Goal: Information Seeking & Learning: Check status

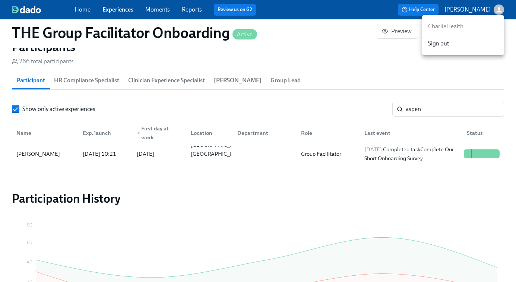
scroll to position [0, 10686]
click at [438, 116] on div at bounding box center [258, 141] width 516 height 282
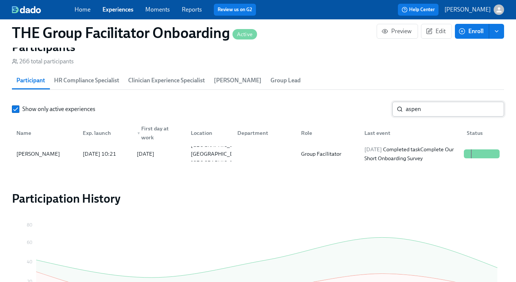
click at [437, 114] on input "aspen" at bounding box center [455, 109] width 98 height 15
paste input "Wilimina Kpor"
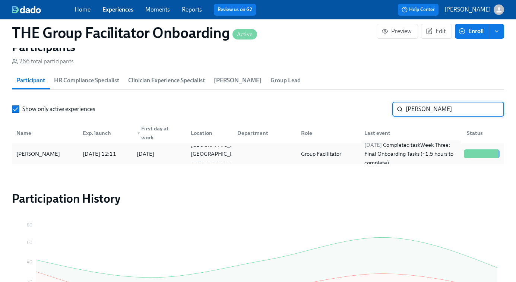
click at [397, 154] on div "2025/09/18 Completed task Week Three: Final Onboarding Tasks (~1.5 hours to com…" at bounding box center [410, 153] width 99 height 27
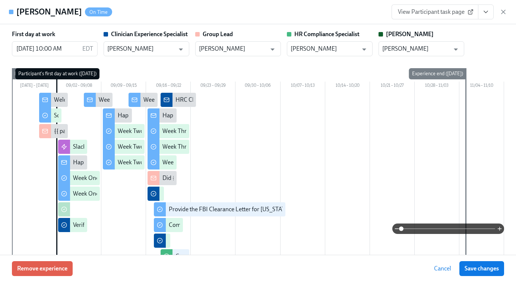
click at [486, 12] on icon "View task page" at bounding box center [486, 12] width 4 height 2
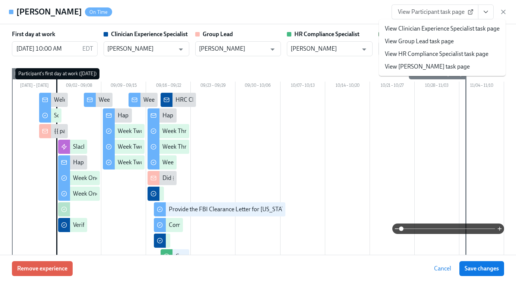
click at [434, 51] on link "View HR Compliance Specialist task page" at bounding box center [437, 54] width 104 height 8
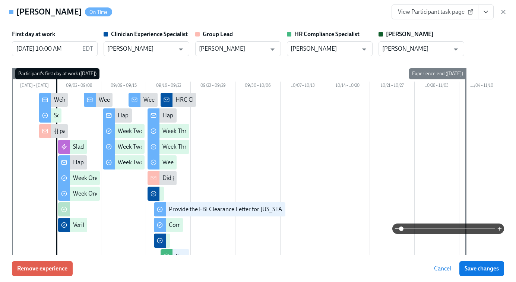
click at [502, 12] on icon "button" at bounding box center [503, 11] width 7 height 7
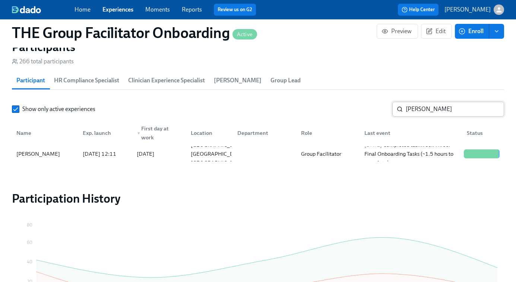
click at [417, 114] on input "Wilimina Kpor" at bounding box center [455, 109] width 98 height 15
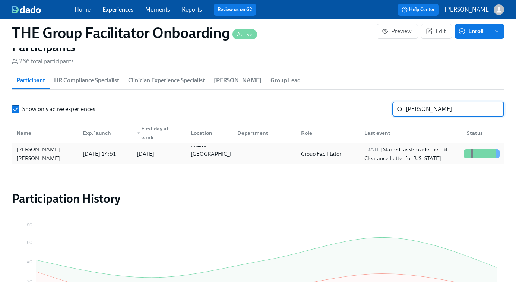
click at [419, 151] on div "2025/09/23 Started task Provide the FBI Clearance Letter for Pennsylvania" at bounding box center [410, 154] width 99 height 18
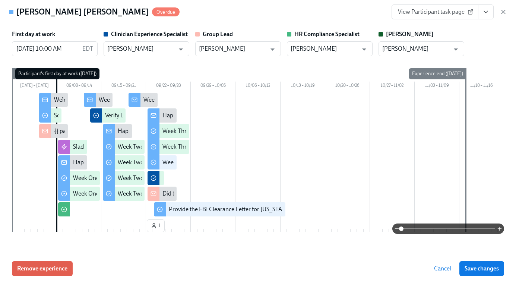
click at [449, 10] on span "View Participant task page" at bounding box center [435, 11] width 74 height 7
click at [504, 12] on icon "button" at bounding box center [503, 11] width 7 height 7
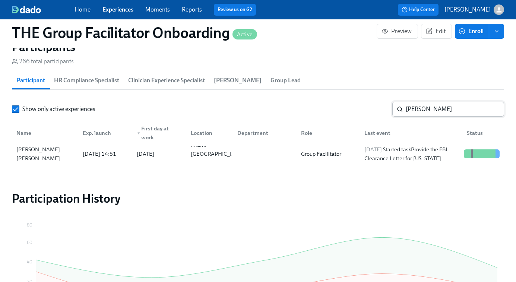
click at [449, 114] on input "claudia" at bounding box center [455, 109] width 98 height 15
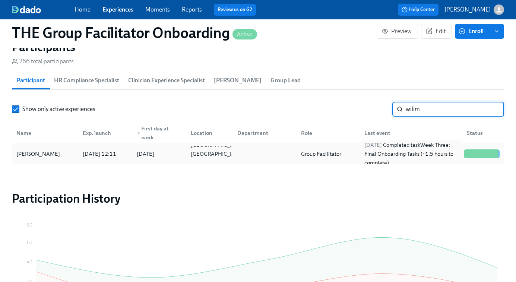
click at [415, 152] on div "2025/09/18 Completed task Week Three: Final Onboarding Tasks (~1.5 hours to com…" at bounding box center [410, 153] width 99 height 27
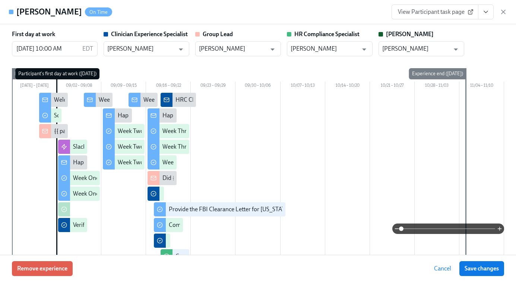
click at [462, 10] on span "View Participant task page" at bounding box center [435, 11] width 74 height 7
click at [501, 11] on icon "button" at bounding box center [503, 11] width 7 height 7
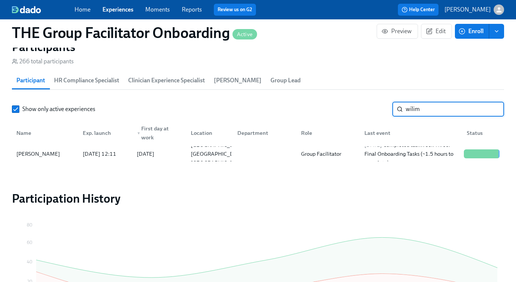
click at [432, 110] on input "wilim" at bounding box center [455, 109] width 98 height 15
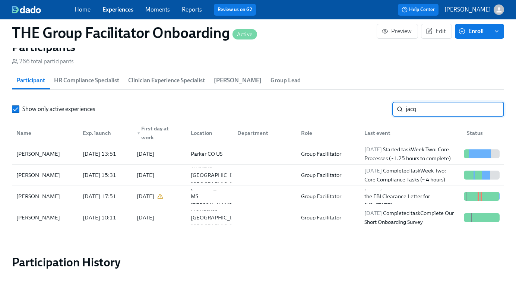
type input "jacq"
click at [289, 176] on div at bounding box center [262, 175] width 63 height 15
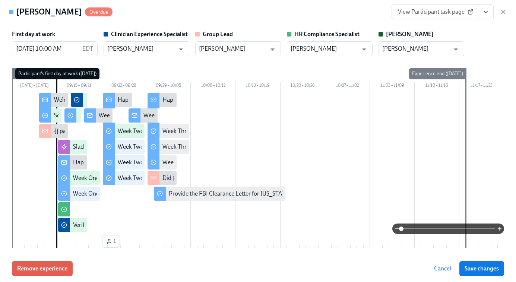
click at [453, 15] on span "View Participant task page" at bounding box center [435, 11] width 74 height 7
click at [434, 6] on link "View Participant task page" at bounding box center [435, 11] width 87 height 15
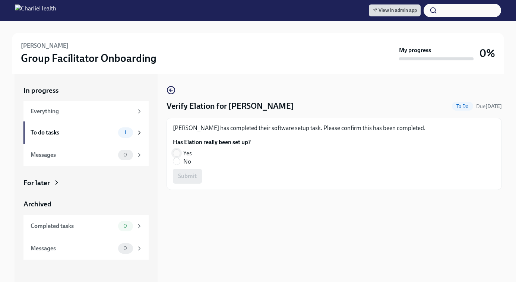
click at [178, 154] on input "Yes" at bounding box center [176, 153] width 7 height 7
radio input "true"
click at [187, 177] on span "Submit" at bounding box center [187, 175] width 19 height 7
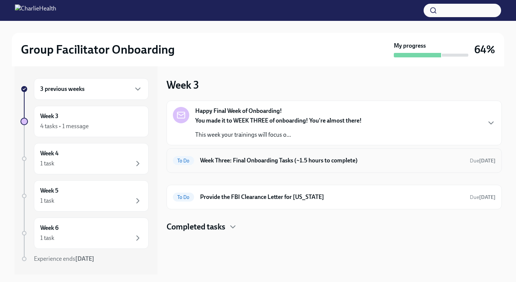
click at [342, 163] on h6 "Week Three: Final Onboarding Tasks (~1.5 hours to complete)" at bounding box center [332, 160] width 264 height 8
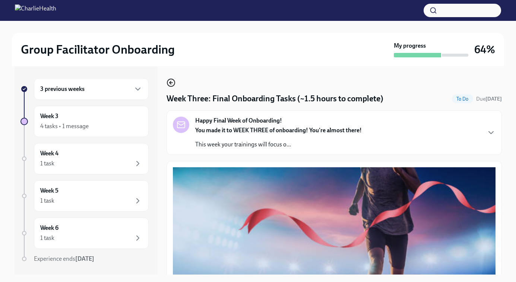
click at [170, 84] on icon "button" at bounding box center [170, 82] width 1 height 3
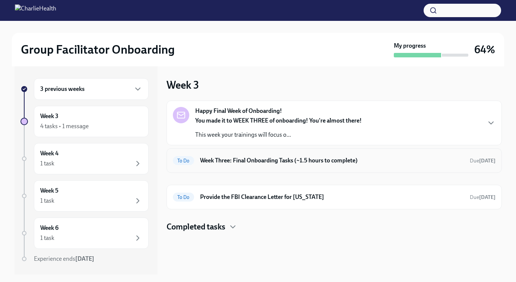
click at [242, 165] on div "To Do Week Three: Final Onboarding Tasks (~1.5 hours to complete) Due in 3 days" at bounding box center [334, 161] width 323 height 12
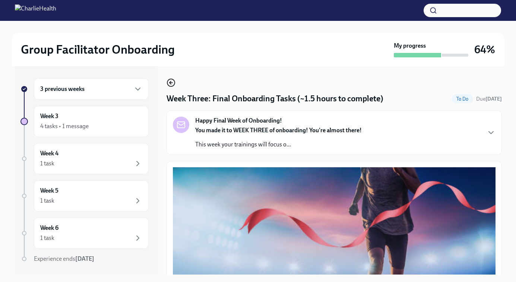
click at [167, 83] on circle "button" at bounding box center [170, 82] width 7 height 7
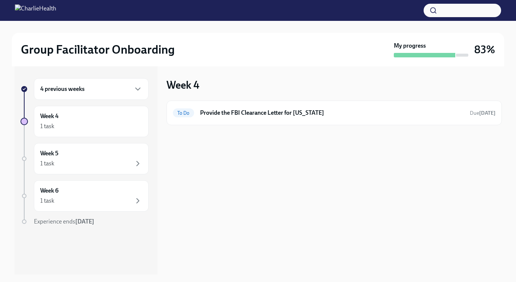
click at [64, 89] on h6 "4 previous weeks" at bounding box center [62, 89] width 44 height 8
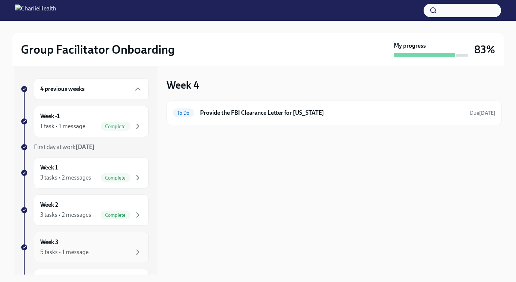
click at [77, 250] on div "5 tasks • 1 message" at bounding box center [64, 252] width 48 height 8
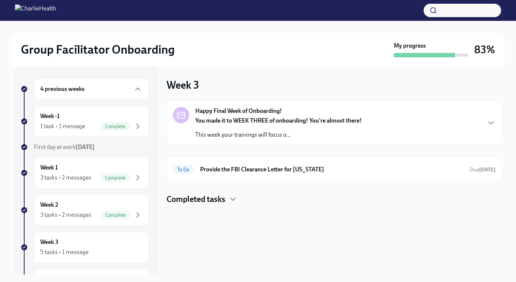
click at [213, 200] on h4 "Completed tasks" at bounding box center [196, 199] width 59 height 11
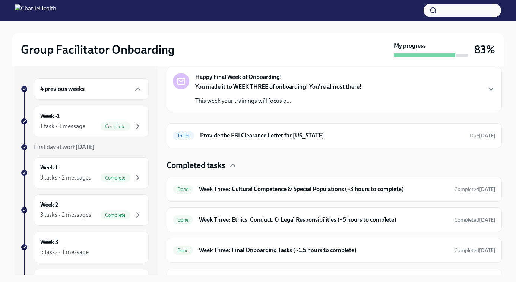
scroll to position [53, 0]
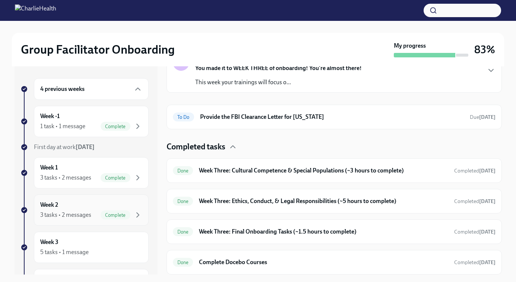
click at [70, 214] on div "3 tasks • 2 messages" at bounding box center [65, 215] width 51 height 8
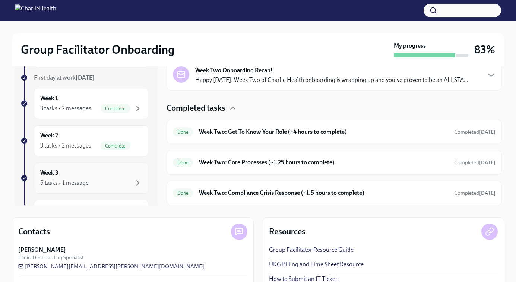
scroll to position [25, 0]
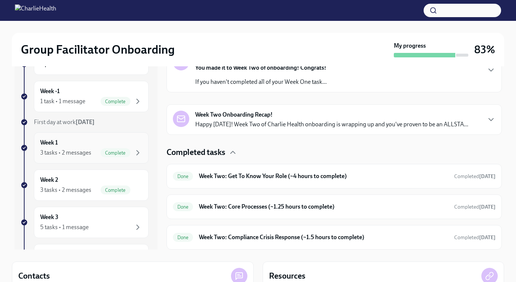
click at [80, 152] on div "3 tasks • 2 messages" at bounding box center [65, 153] width 51 height 8
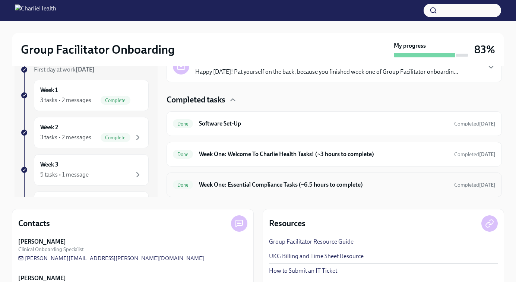
click at [228, 184] on h6 "Week One: Essential Compliance Tasks (~6.5 hours to complete)" at bounding box center [323, 185] width 249 height 8
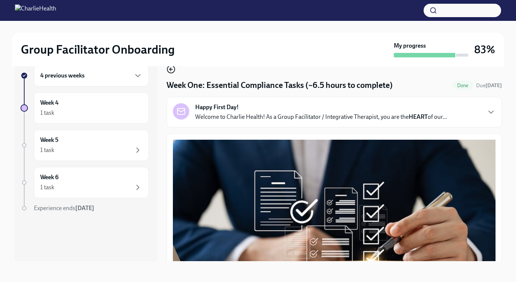
click at [172, 69] on icon "button" at bounding box center [171, 69] width 9 height 9
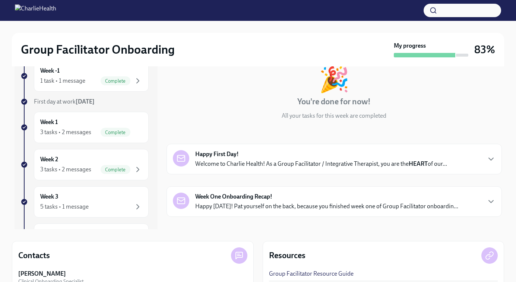
scroll to position [6, 0]
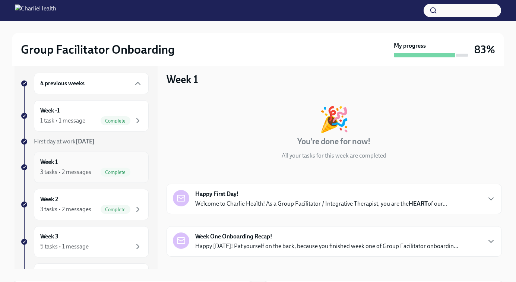
click at [81, 171] on div "3 tasks • 2 messages" at bounding box center [65, 172] width 51 height 8
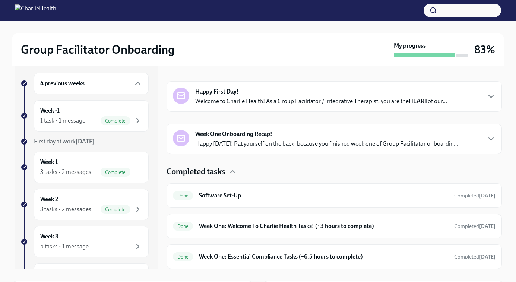
scroll to position [10, 0]
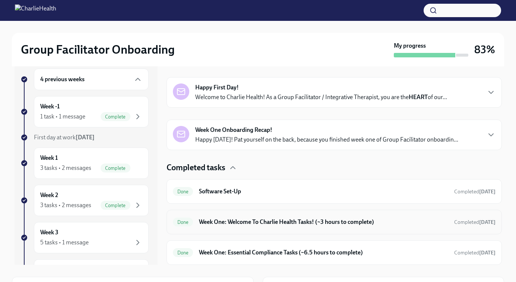
click at [228, 217] on div "Done Week One: Welcome To Charlie Health Tasks! (~3 hours to complete) Complete…" at bounding box center [334, 222] width 323 height 12
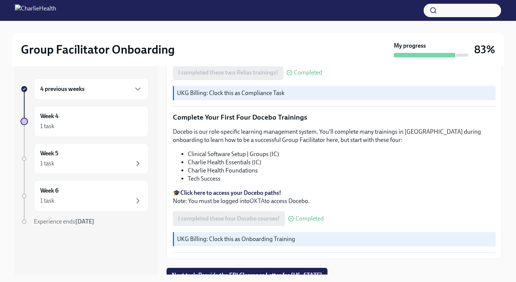
click at [73, 93] on div "4 previous weeks" at bounding box center [91, 89] width 102 height 9
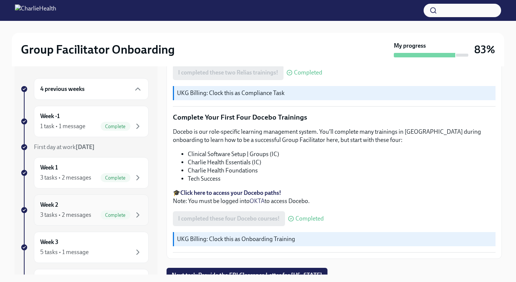
click at [71, 215] on div "3 tasks • 2 messages" at bounding box center [65, 215] width 51 height 8
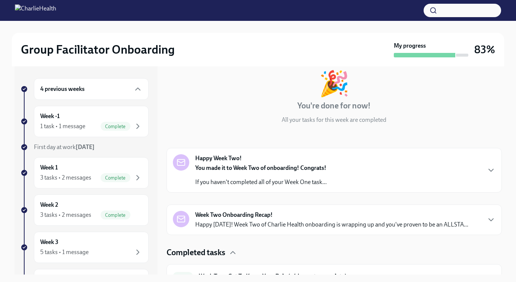
scroll to position [117, 0]
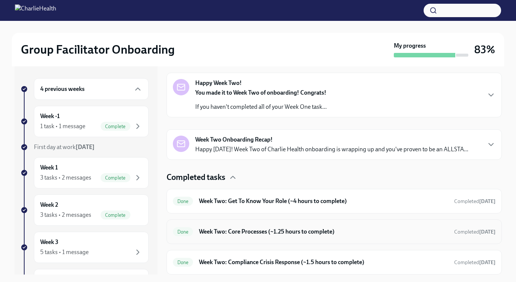
click at [237, 233] on h6 "Week Two: Core Processes (~1.25 hours to complete)" at bounding box center [323, 232] width 249 height 8
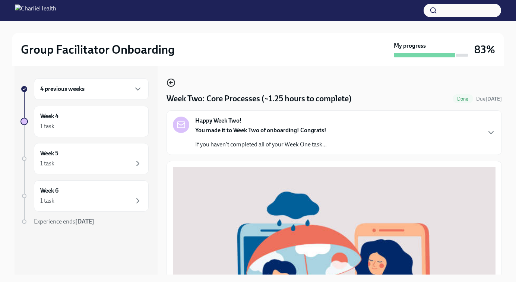
click at [170, 82] on icon "button" at bounding box center [170, 82] width 1 height 3
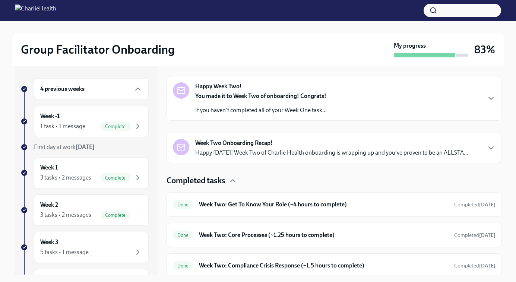
scroll to position [117, 0]
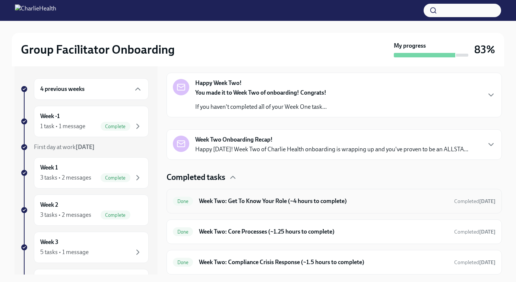
drag, startPoint x: 229, startPoint y: 203, endPoint x: 250, endPoint y: 260, distance: 60.7
click at [250, 260] on h6 "Week Two: Compliance Crisis Response (~1.5 hours to complete)" at bounding box center [323, 262] width 249 height 8
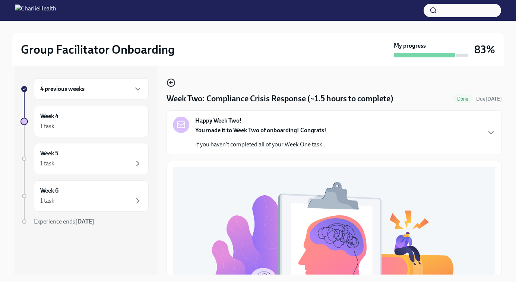
click at [170, 85] on icon "button" at bounding box center [171, 82] width 9 height 9
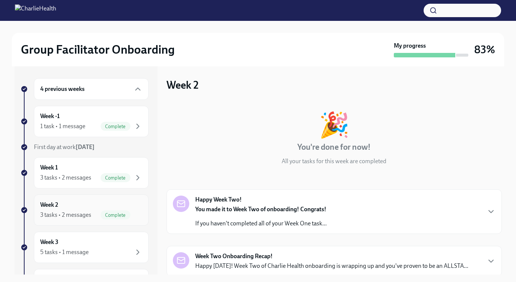
click at [66, 211] on div "3 tasks • 2 messages" at bounding box center [65, 215] width 51 height 8
click at [74, 244] on div "Week 3 5 tasks • 1 message" at bounding box center [91, 247] width 102 height 19
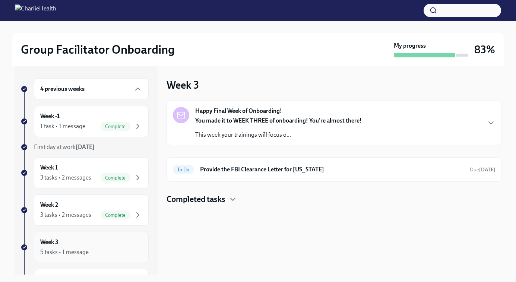
click at [74, 244] on div "Week 3 5 tasks • 1 message" at bounding box center [91, 247] width 102 height 19
click at [212, 195] on h4 "Completed tasks" at bounding box center [196, 199] width 59 height 11
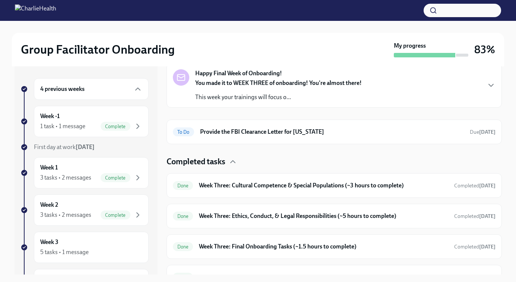
scroll to position [53, 0]
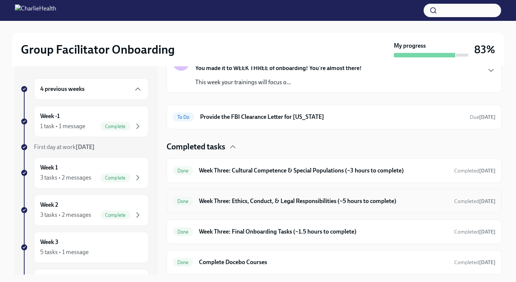
click at [222, 203] on h6 "Week Three: Ethics, Conduct, & Legal Responsibilities (~5 hours to complete)" at bounding box center [323, 201] width 249 height 8
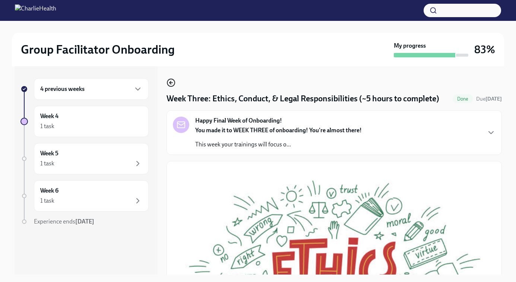
click at [168, 80] on circle "button" at bounding box center [170, 82] width 7 height 7
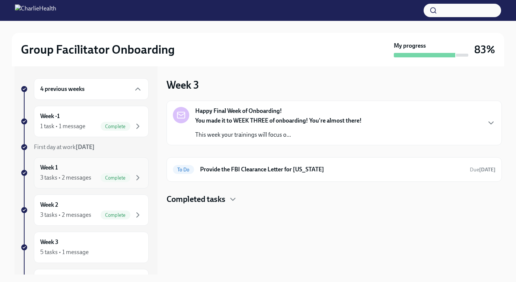
click at [72, 177] on div "3 tasks • 2 messages" at bounding box center [65, 178] width 51 height 8
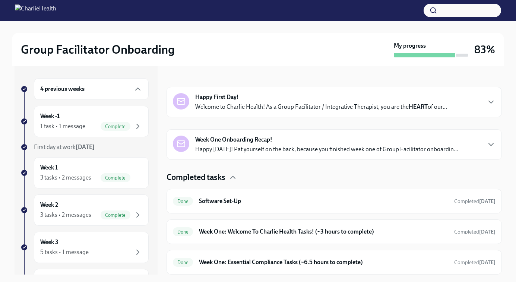
scroll to position [7, 0]
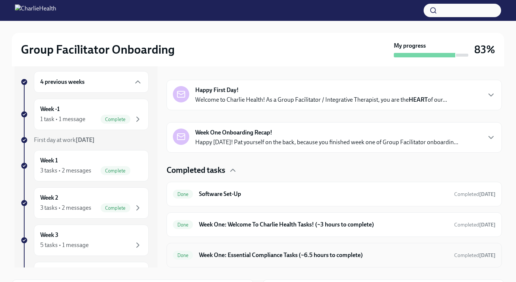
click at [251, 258] on h6 "Week One: Essential Compliance Tasks (~6.5 hours to complete)" at bounding box center [323, 255] width 249 height 8
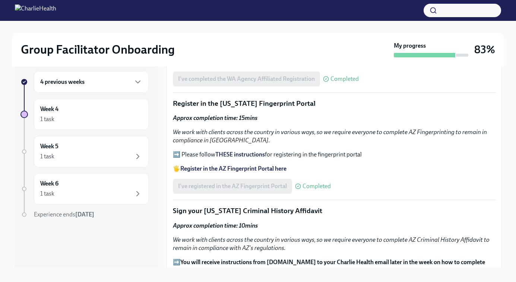
scroll to position [750, 0]
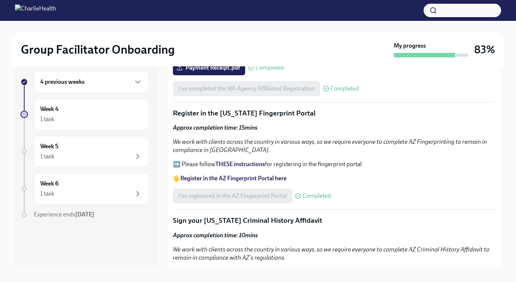
click at [177, 114] on p "Register in the Arizona Fingerprint Portal" at bounding box center [334, 113] width 323 height 10
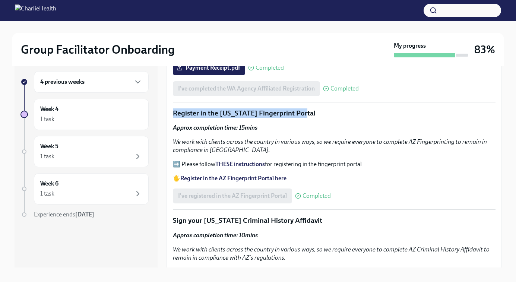
drag, startPoint x: 172, startPoint y: 113, endPoint x: 302, endPoint y: 111, distance: 130.0
click at [302, 111] on div "Welcome to your essential compliance tasks list! Offering virtual mental health…" at bounding box center [334, 37] width 335 height 1295
copy p "Register in the Arizona Fingerprint Portal"
click at [248, 166] on strong "THESE instructions" at bounding box center [240, 164] width 50 height 7
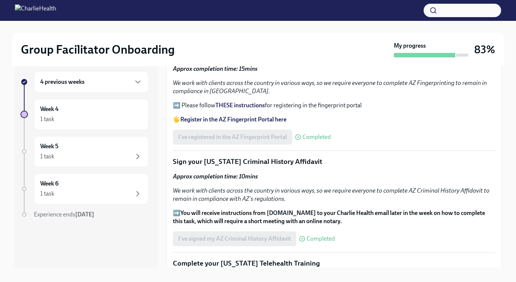
scroll to position [824, 0]
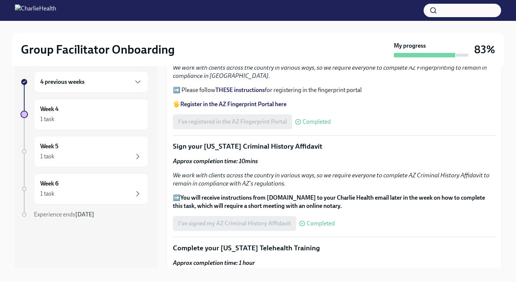
click at [173, 142] on p "Sign your Arizona Criminal History Affidavit" at bounding box center [334, 147] width 323 height 10
click at [173, 147] on p "Sign your Arizona Criminal History Affidavit" at bounding box center [334, 147] width 323 height 10
drag, startPoint x: 309, startPoint y: 145, endPoint x: 172, endPoint y: 146, distance: 136.7
click at [173, 146] on p "Sign your Arizona Criminal History Affidavit" at bounding box center [334, 147] width 323 height 10
copy p "Sign your Arizona Criminal History Affidavit"
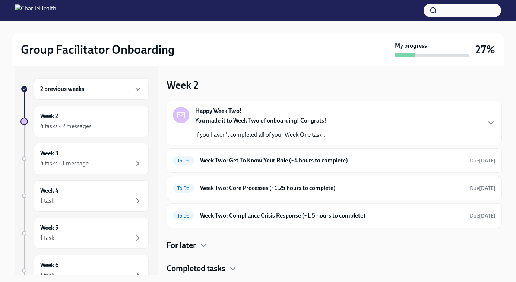
click at [74, 86] on h6 "2 previous weeks" at bounding box center [62, 89] width 44 height 8
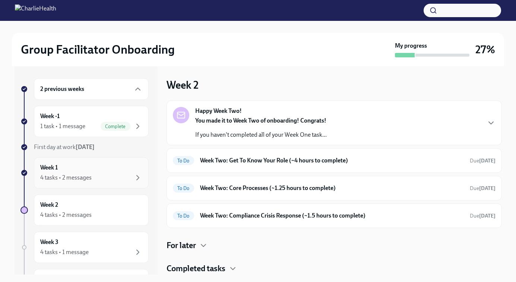
click at [72, 172] on div "Week 1 4 tasks • 2 messages" at bounding box center [91, 173] width 102 height 19
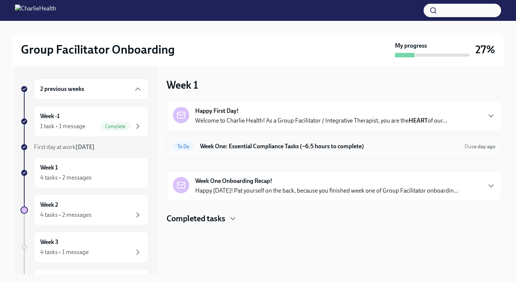
click at [270, 136] on div "To Do Week One: Essential Compliance Tasks (~6.5 hours to complete) Due a day a…" at bounding box center [334, 146] width 335 height 25
click at [265, 147] on h6 "Week One: Essential Compliance Tasks (~6.5 hours to complete)" at bounding box center [329, 146] width 259 height 8
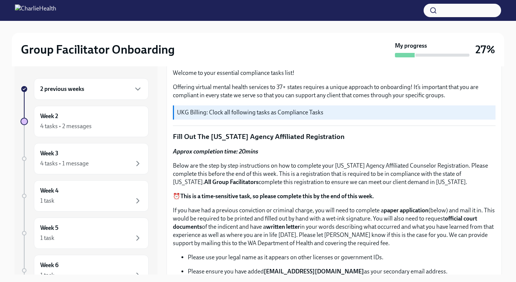
scroll to position [260, 0]
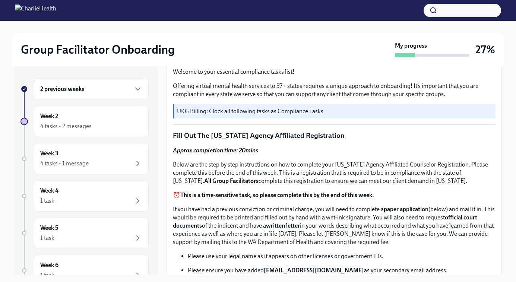
click at [176, 137] on p "Fill Out The Washington Agency Affiliated Registration" at bounding box center [334, 136] width 323 height 10
click at [347, 134] on p "Fill Out The Washington Agency Affiliated Registration" at bounding box center [334, 136] width 323 height 10
drag, startPoint x: 347, startPoint y: 134, endPoint x: 216, endPoint y: 136, distance: 130.8
click at [216, 136] on p "Fill Out The Washington Agency Affiliated Registration" at bounding box center [334, 136] width 323 height 10
copy p "Washington Agency Affiliated Registration"
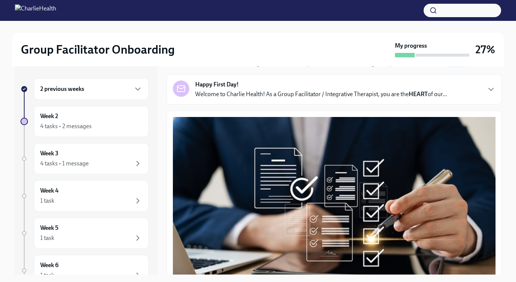
scroll to position [0, 0]
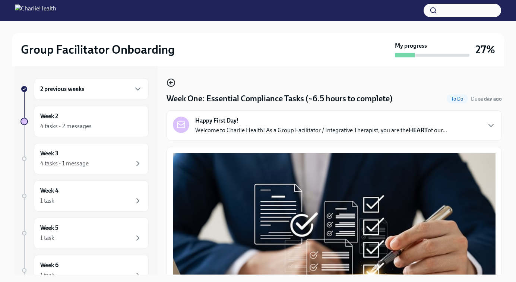
click at [171, 82] on icon "button" at bounding box center [171, 82] width 9 height 9
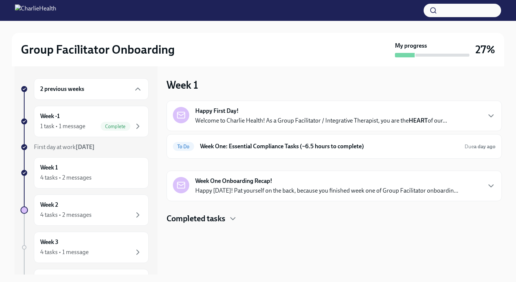
click at [209, 219] on h4 "Completed tasks" at bounding box center [196, 218] width 59 height 11
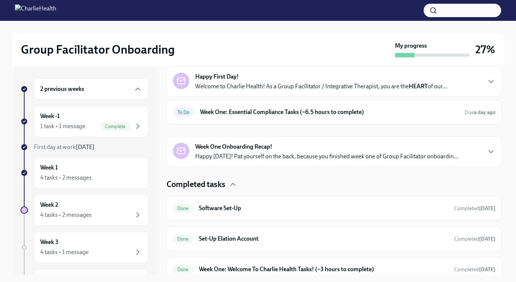
scroll to position [41, 0]
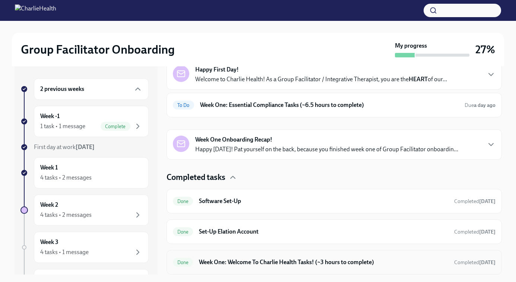
click at [247, 261] on h6 "Week One: Welcome To Charlie Health Tasks! (~3 hours to complete)" at bounding box center [323, 262] width 249 height 8
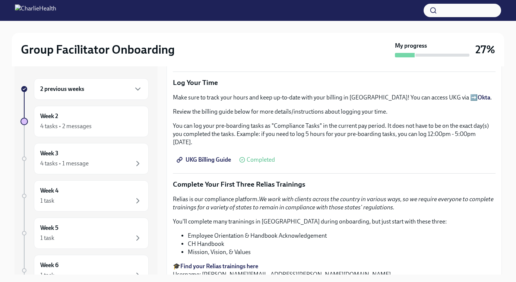
scroll to position [814, 0]
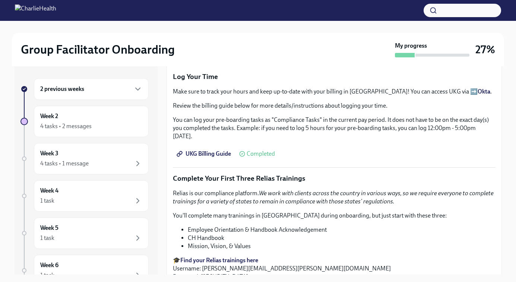
click at [211, 150] on span "UKG Billing Guide" at bounding box center [204, 153] width 53 height 7
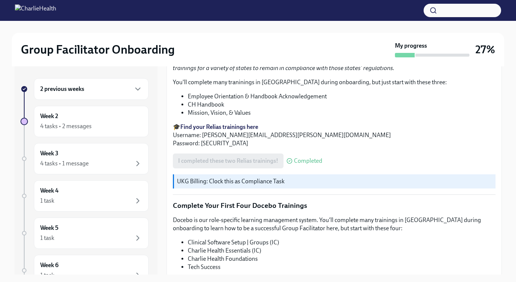
scroll to position [948, 0]
drag, startPoint x: 175, startPoint y: 171, endPoint x: 290, endPoint y: 176, distance: 114.5
click at [290, 176] on div "UKG Billing: Clock this as Compliance Task" at bounding box center [334, 181] width 323 height 14
copy p "UKG Billing: Clock this as Compliance Task"
click at [80, 114] on div "Week 2 4 tasks • 2 messages" at bounding box center [91, 121] width 102 height 19
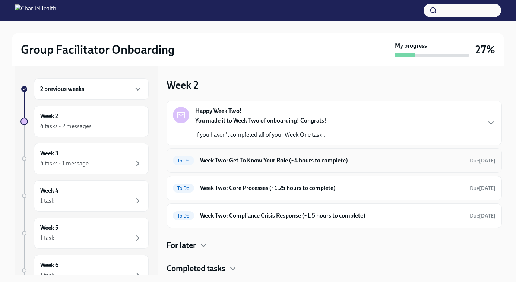
click at [267, 159] on h6 "Week Two: Get To Know Your Role (~4 hours to complete)" at bounding box center [332, 160] width 264 height 8
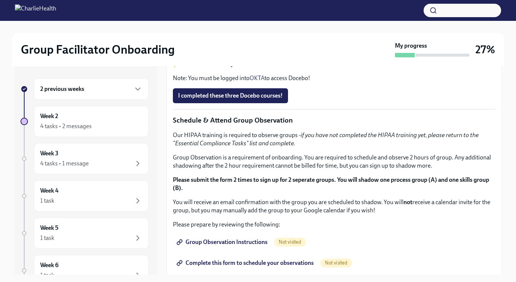
scroll to position [295, 0]
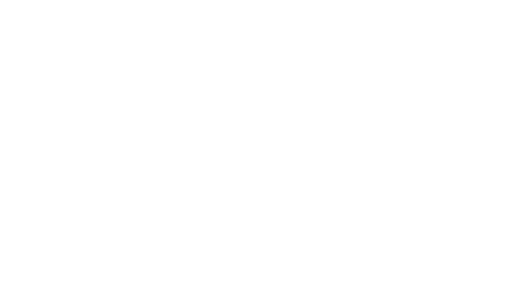
click at [501, 0] on html at bounding box center [258, 0] width 516 height 0
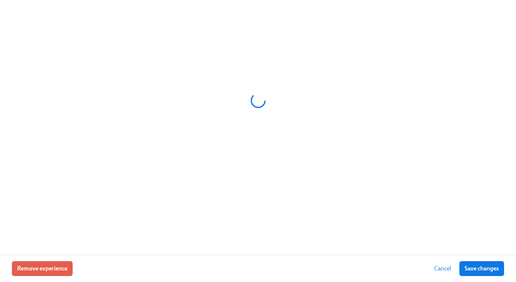
scroll to position [0, 9415]
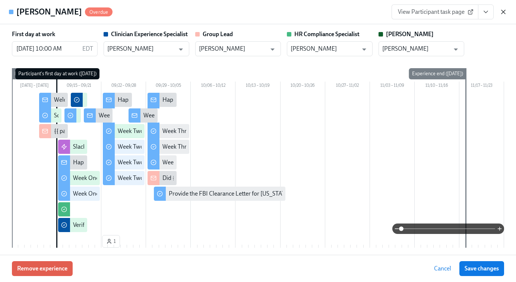
click at [507, 10] on icon "button" at bounding box center [503, 11] width 7 height 7
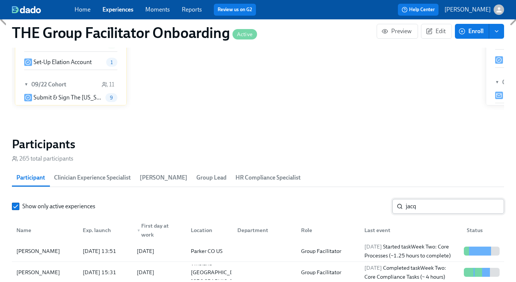
click at [417, 208] on input "jacq" at bounding box center [455, 206] width 98 height 15
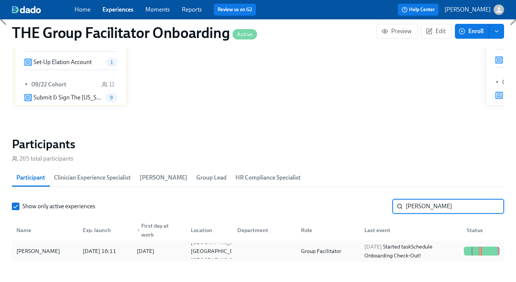
click at [424, 253] on div "2025/09/23 Started task Schedule Onboarding Check-Out!" at bounding box center [410, 251] width 99 height 18
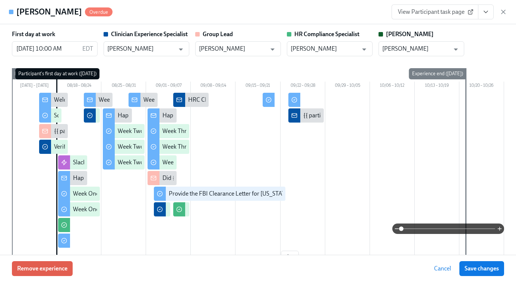
click at [453, 12] on span "View Participant task page" at bounding box center [435, 11] width 74 height 7
click at [484, 17] on button "View task page" at bounding box center [486, 11] width 16 height 15
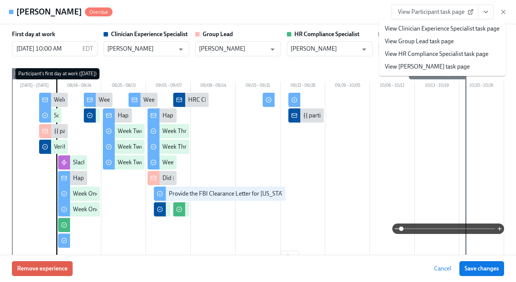
click at [483, 26] on link "View Clinician Experience Specialist task page" at bounding box center [442, 29] width 115 height 8
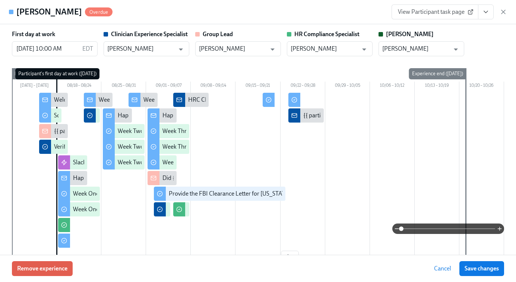
click at [487, 13] on icon "View task page" at bounding box center [485, 11] width 7 height 7
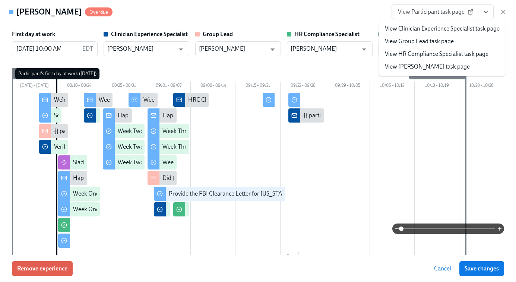
click at [430, 51] on link "View HR Compliance Specialist task page" at bounding box center [437, 54] width 104 height 8
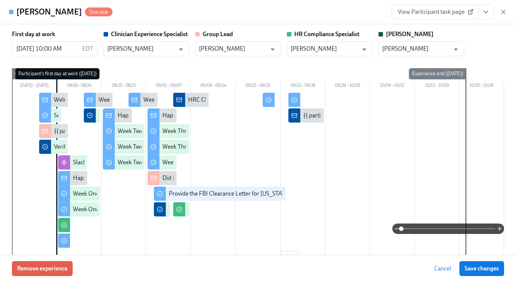
click at [167, 178] on div "Did {{ participant.fullName }} Schedule A Meet & Greet?" at bounding box center [232, 178] width 141 height 8
click at [168, 178] on div "Did {{ participant.fullName }} Schedule A Meet & Greet?" at bounding box center [232, 178] width 141 height 8
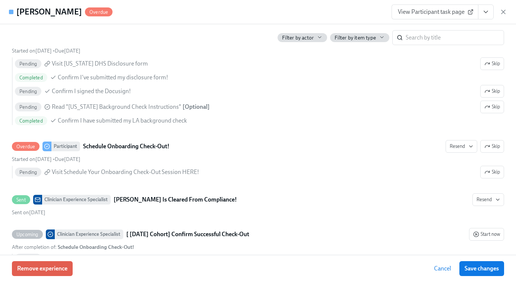
scroll to position [1921, 0]
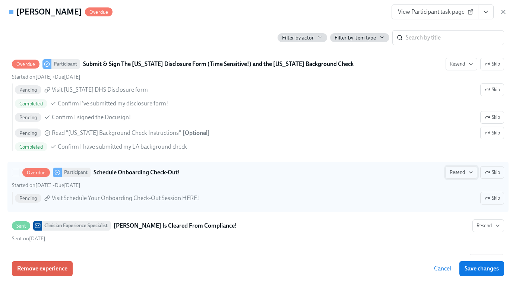
click at [457, 176] on button "Resend" at bounding box center [462, 172] width 32 height 13
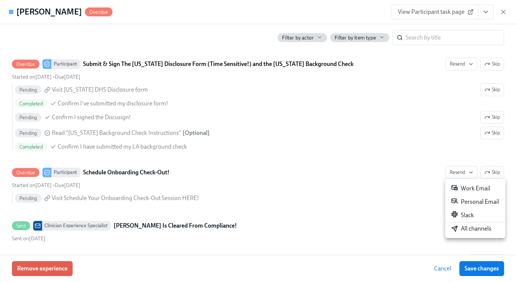
click at [459, 228] on div "All channels" at bounding box center [471, 229] width 40 height 8
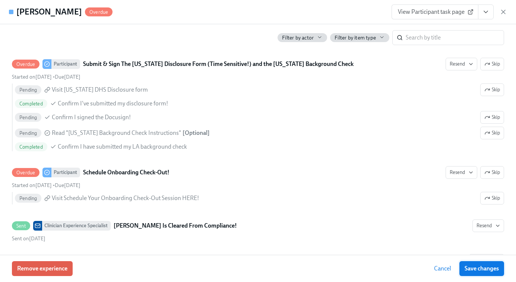
scroll to position [0, 10686]
click at [503, 11] on icon "button" at bounding box center [503, 12] width 4 height 4
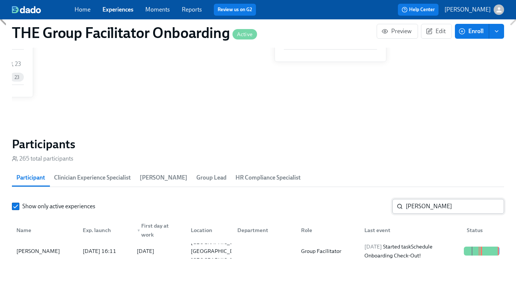
click at [424, 209] on input "blair" at bounding box center [455, 206] width 98 height 15
paste input "Jessica Cabrera"
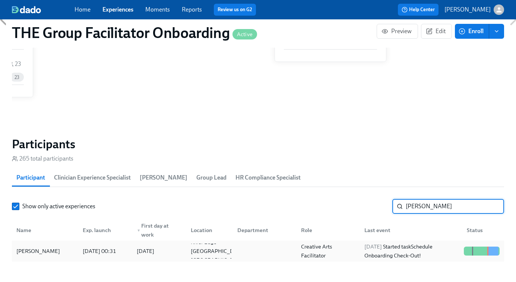
type input "Jessica Cabrera"
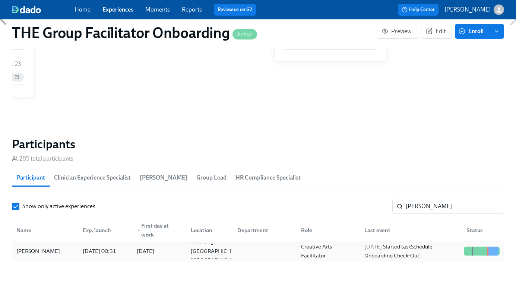
click at [425, 247] on div "2025/09/23 Started task Schedule Onboarding Check-Out!" at bounding box center [410, 251] width 99 height 18
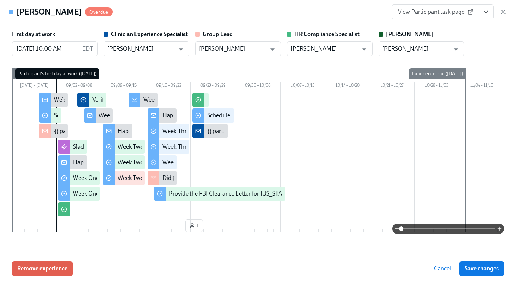
click at [448, 12] on span "View Participant task page" at bounding box center [435, 11] width 74 height 7
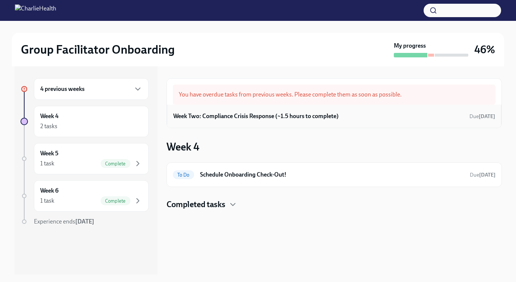
click at [277, 109] on div "Week Two: Compliance Crisis Response (~1.5 hours to complete) Due [DATE]" at bounding box center [334, 116] width 335 height 23
click at [246, 122] on div "Week Two: Compliance Crisis Response (~1.5 hours to complete) Due [DATE]" at bounding box center [334, 116] width 335 height 23
click at [240, 116] on h6 "Week Two: Compliance Crisis Response (~1.5 hours to complete)" at bounding box center [255, 116] width 165 height 8
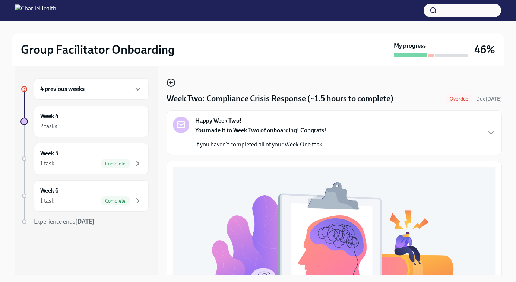
click at [173, 79] on circle "button" at bounding box center [170, 82] width 7 height 7
